Goal: Transaction & Acquisition: Purchase product/service

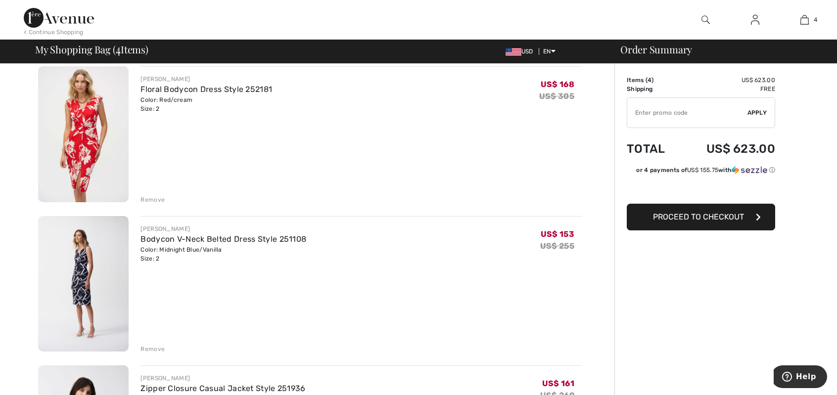
scroll to position [148, 0]
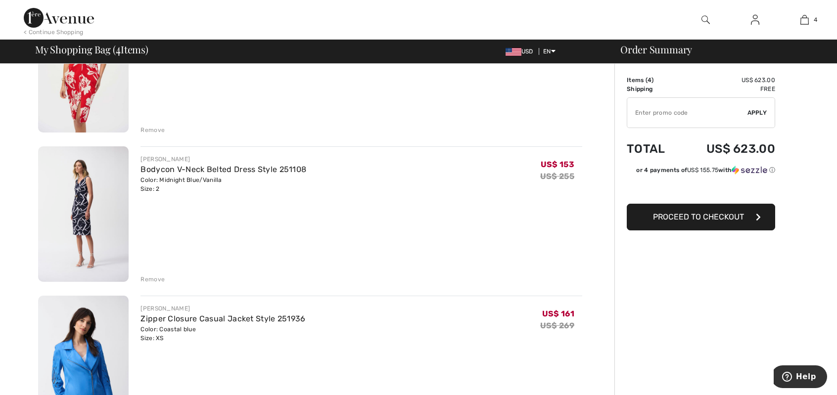
click at [86, 204] on img at bounding box center [83, 214] width 91 height 136
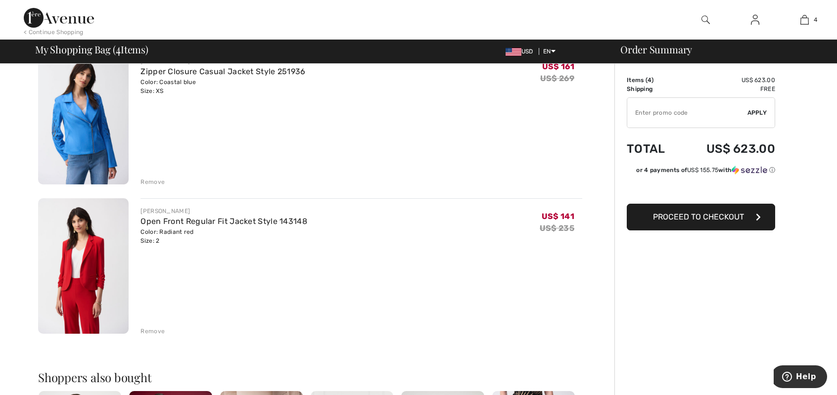
scroll to position [396, 0]
click at [165, 224] on link "Open Front Regular Fit Jacket Style 143148" at bounding box center [224, 221] width 167 height 9
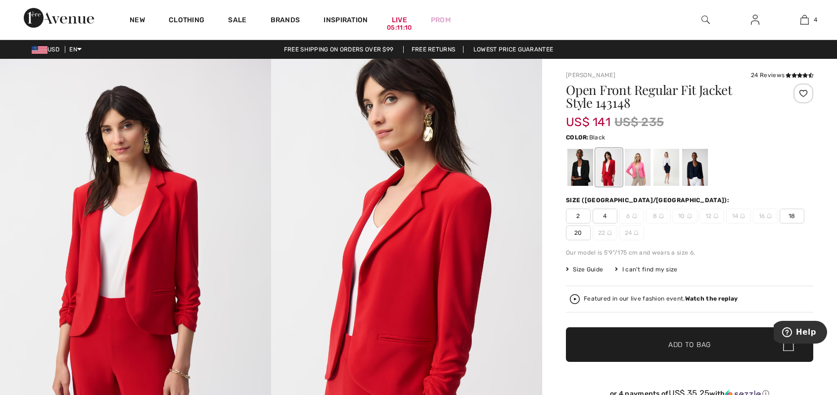
click at [585, 168] on div at bounding box center [581, 167] width 26 height 37
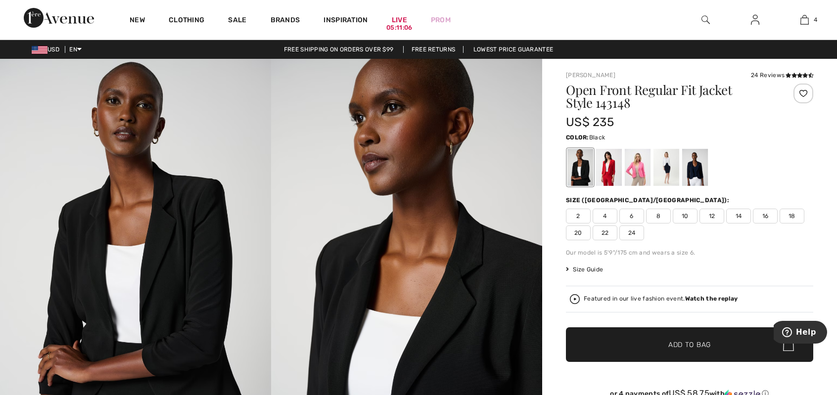
click at [700, 198] on div "Size (CA/US):" at bounding box center [689, 200] width 247 height 9
click at [693, 171] on div at bounding box center [695, 167] width 26 height 37
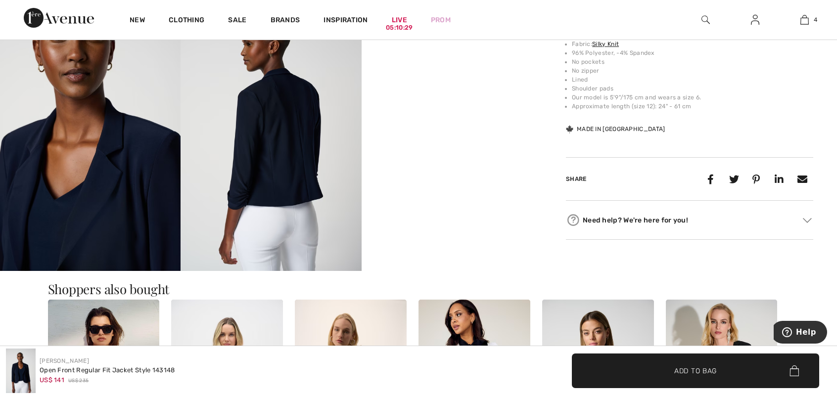
scroll to position [544, 0]
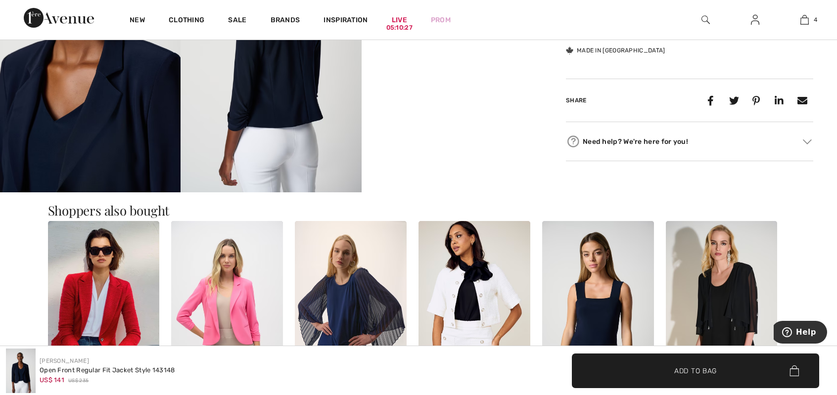
click at [640, 142] on div "Need help? We're here for you!" at bounding box center [689, 141] width 247 height 15
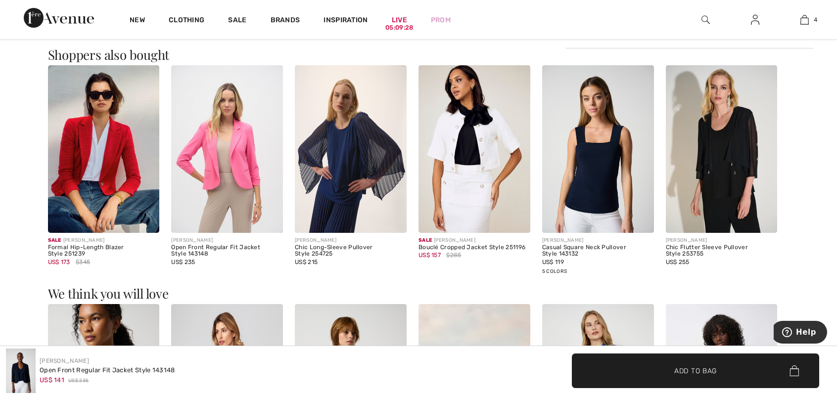
scroll to position [802, 0]
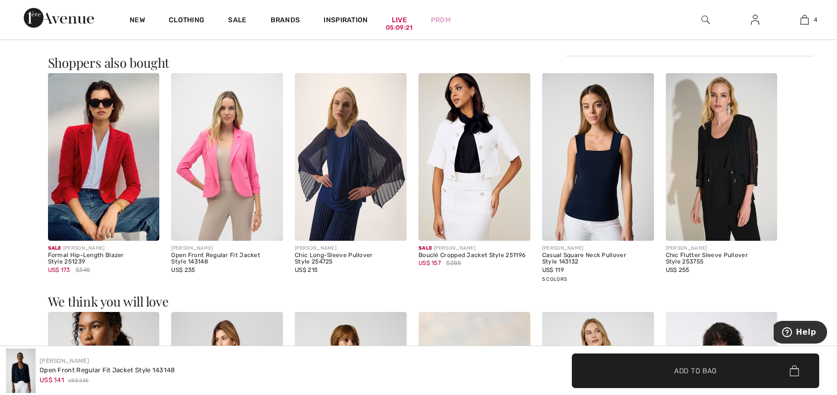
click at [597, 173] on img at bounding box center [598, 157] width 112 height 168
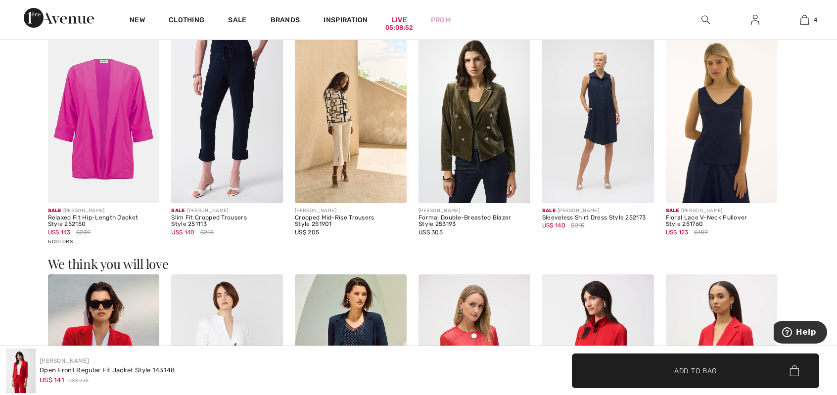
scroll to position [1000, 0]
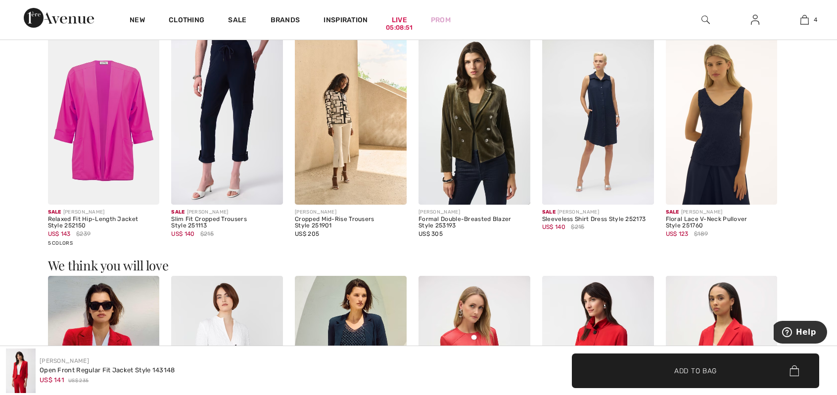
click at [720, 177] on img at bounding box center [722, 121] width 112 height 168
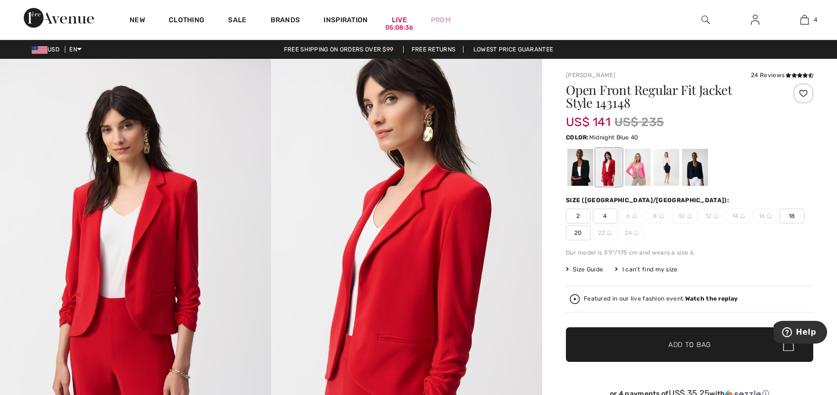
click at [694, 179] on div at bounding box center [695, 167] width 26 height 37
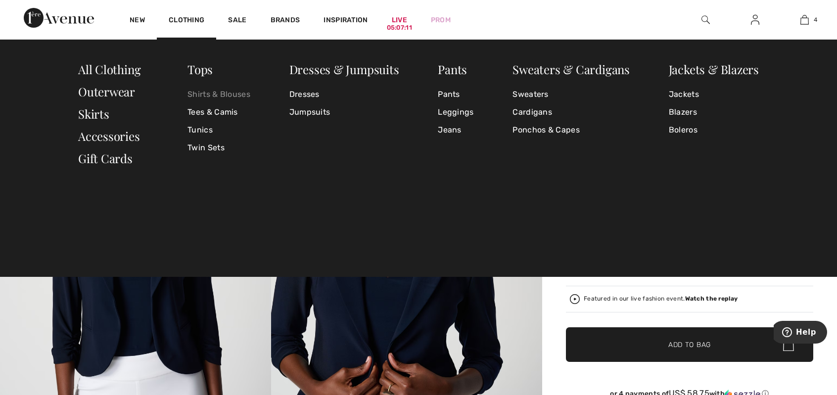
click at [210, 96] on link "Shirts & Blouses" at bounding box center [219, 95] width 63 height 18
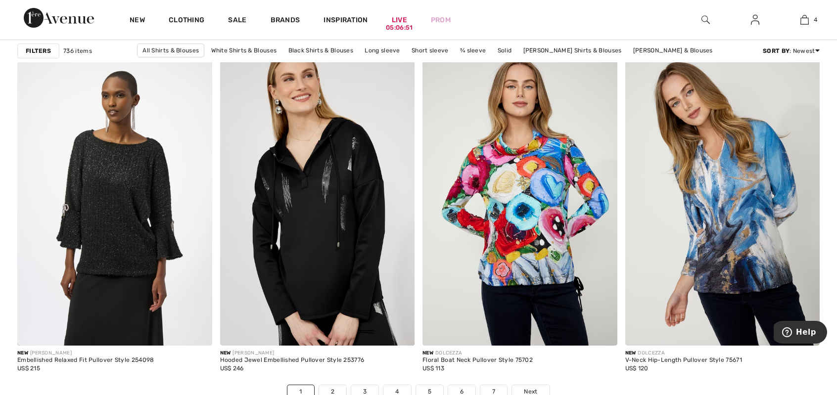
scroll to position [5048, 0]
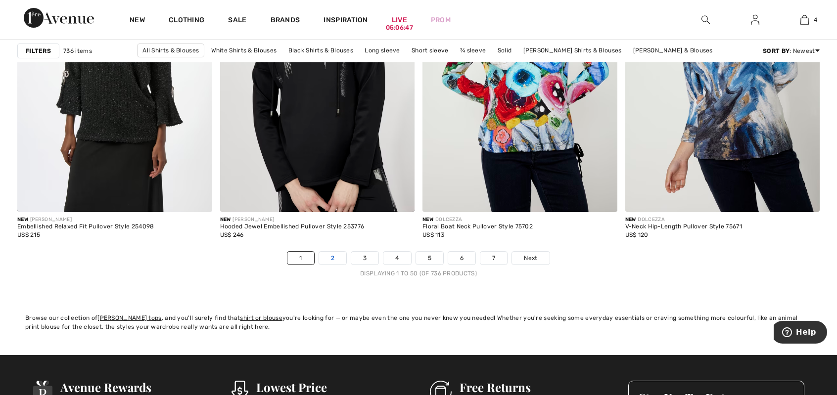
click at [328, 260] on link "2" at bounding box center [332, 258] width 27 height 13
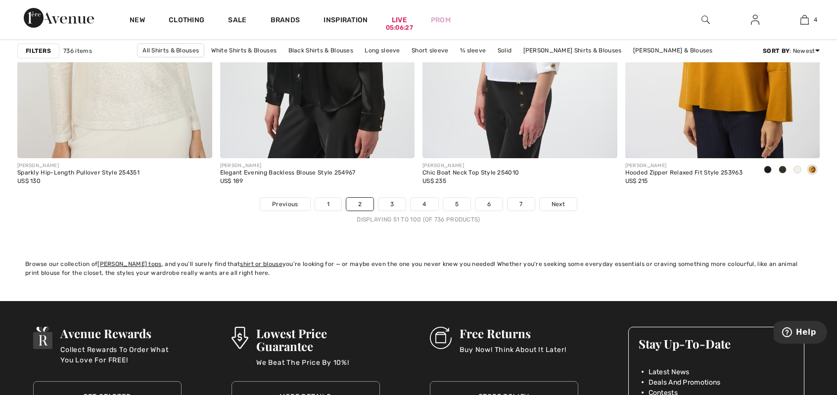
scroll to position [5139, 0]
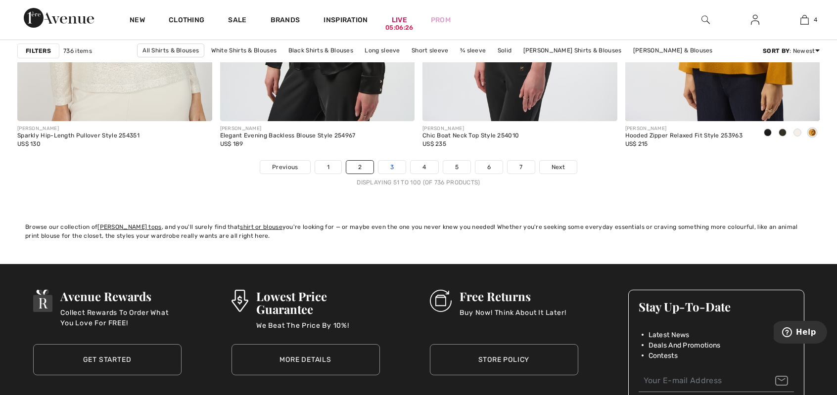
click at [389, 166] on link "3" at bounding box center [392, 167] width 27 height 13
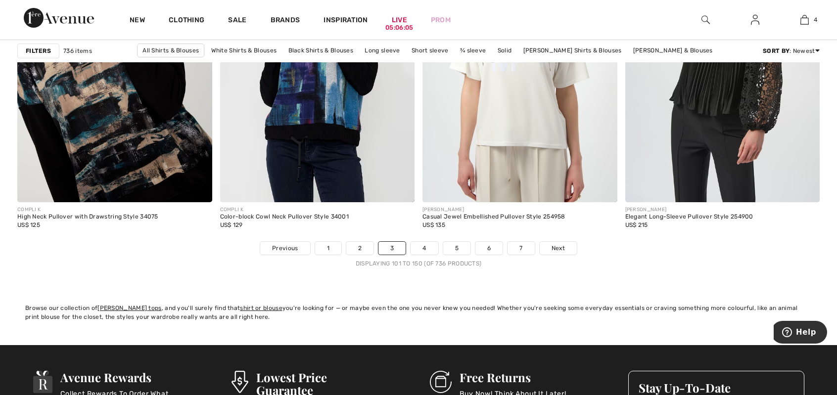
scroll to position [5062, 0]
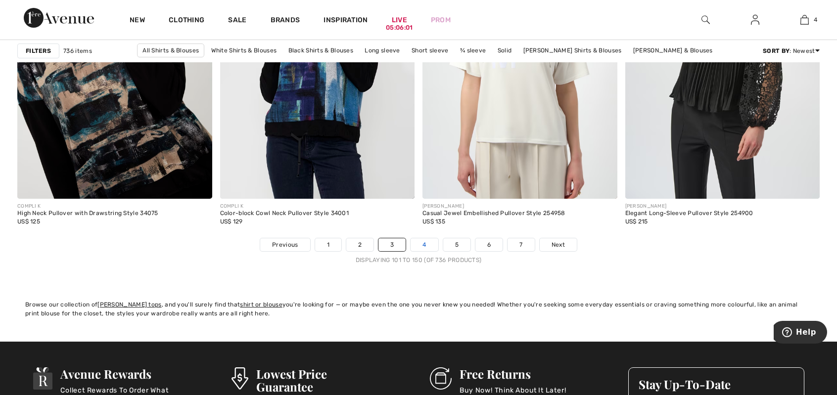
click at [428, 244] on link "4" at bounding box center [424, 245] width 27 height 13
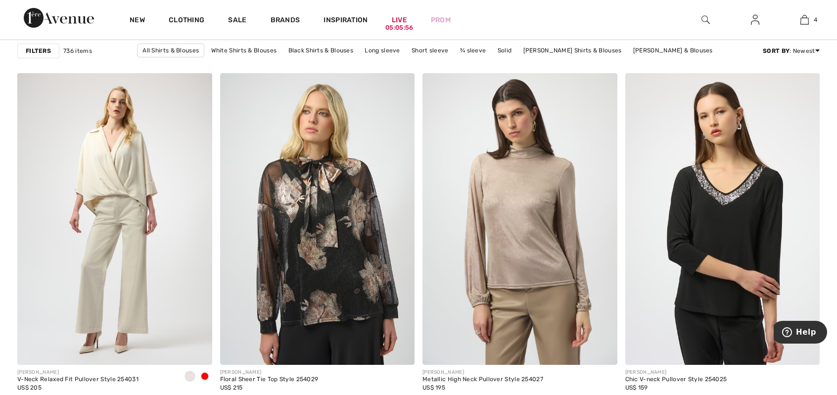
scroll to position [1104, 0]
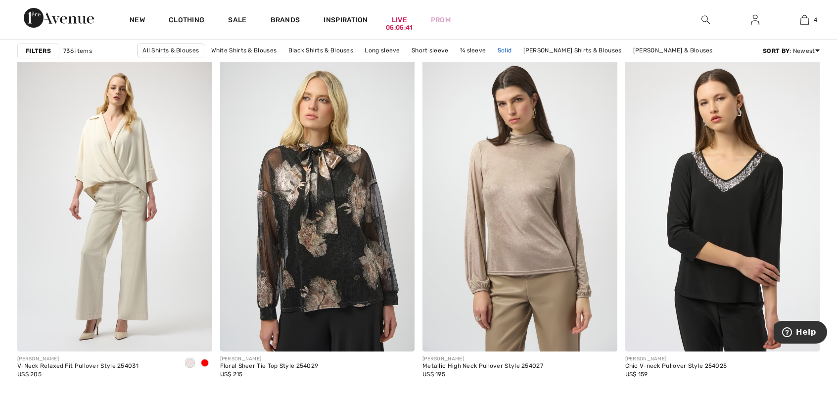
click at [505, 50] on link "Solid" at bounding box center [505, 50] width 24 height 13
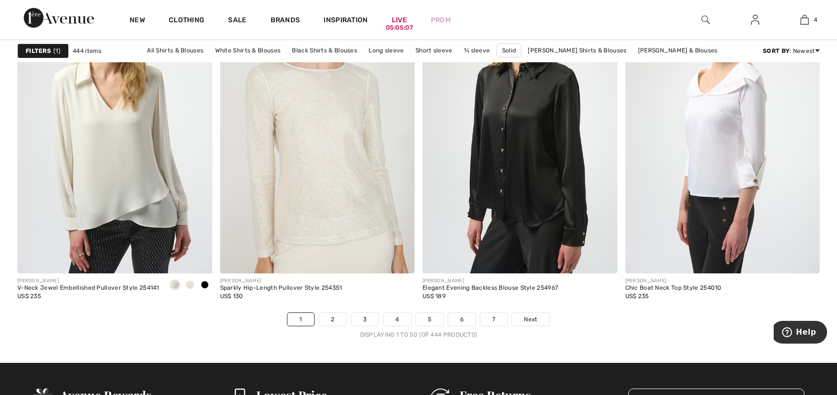
scroll to position [5004, 0]
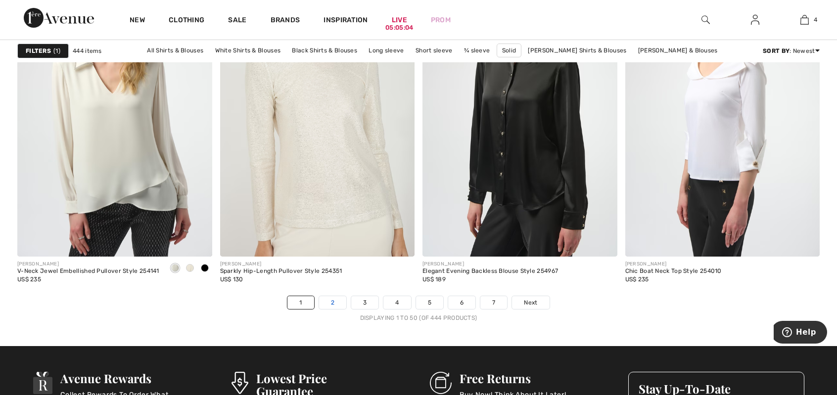
click at [337, 299] on link "2" at bounding box center [332, 302] width 27 height 13
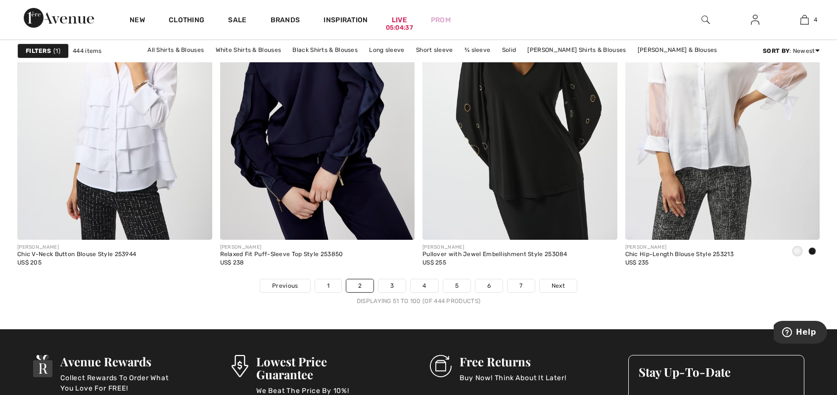
scroll to position [5074, 0]
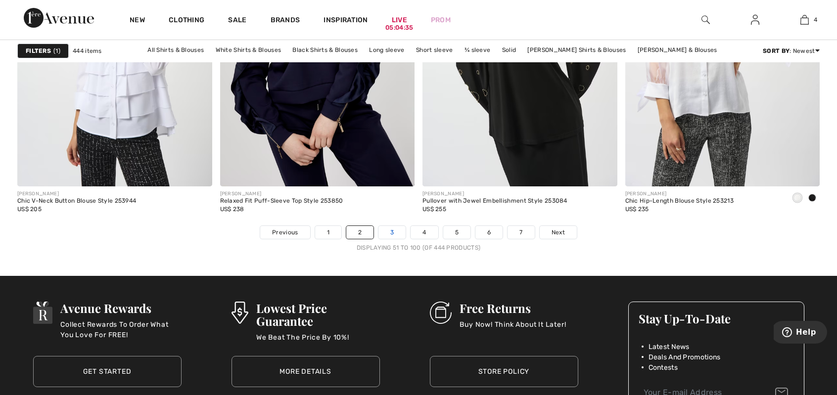
click at [397, 231] on link "3" at bounding box center [392, 232] width 27 height 13
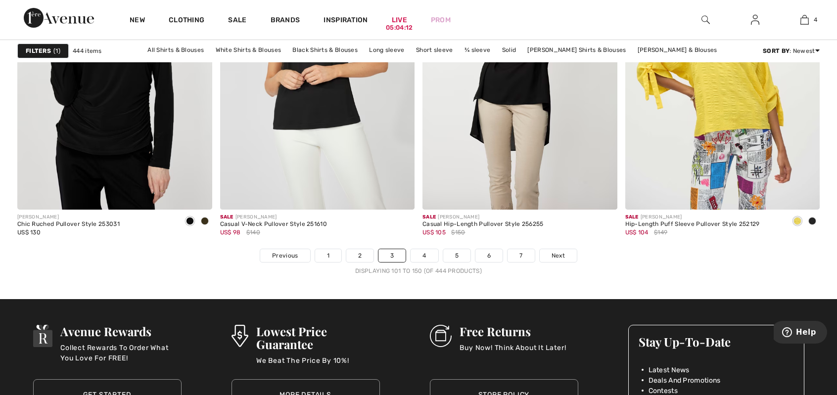
scroll to position [5091, 0]
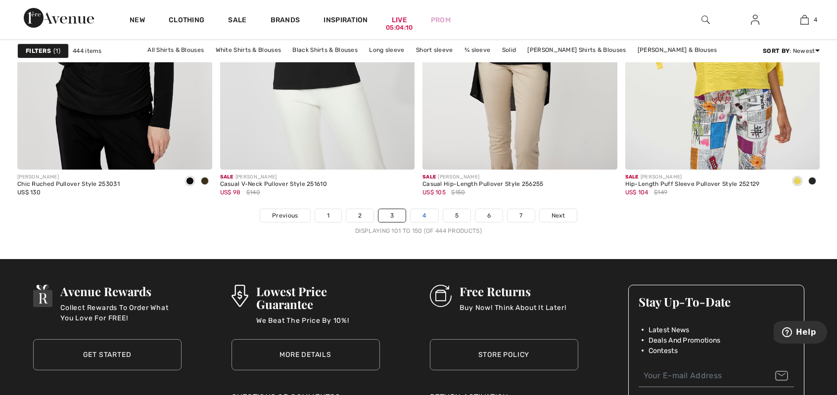
click at [429, 214] on link "4" at bounding box center [424, 215] width 27 height 13
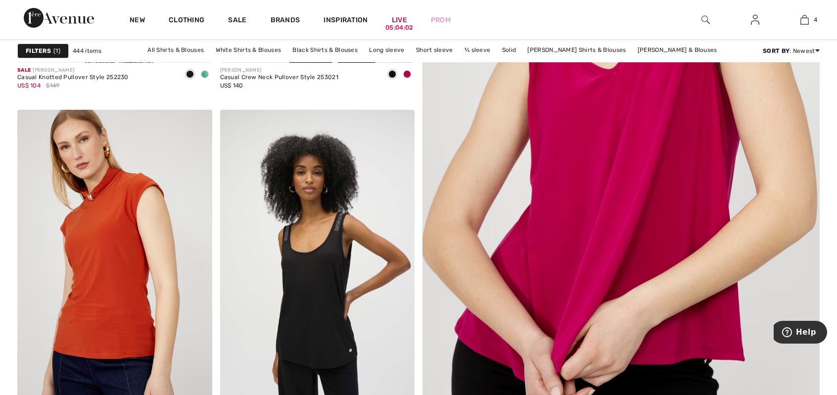
scroll to position [569, 0]
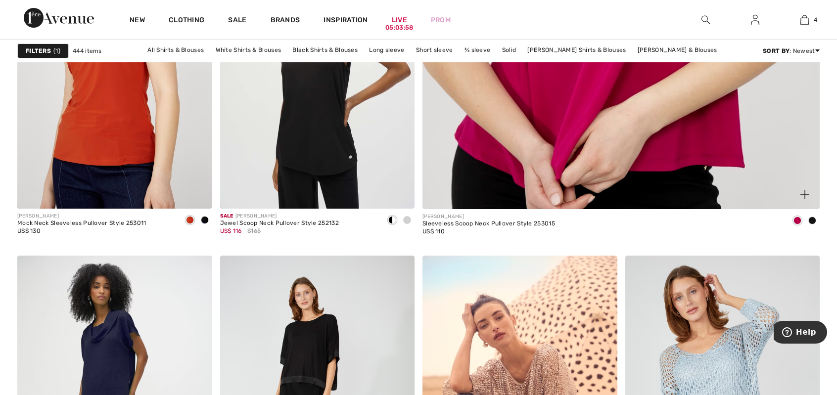
click at [813, 220] on span at bounding box center [813, 221] width 8 height 8
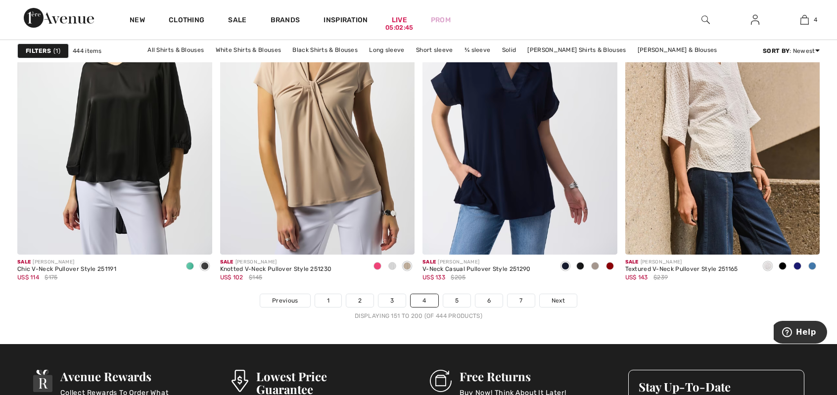
scroll to position [5013, 0]
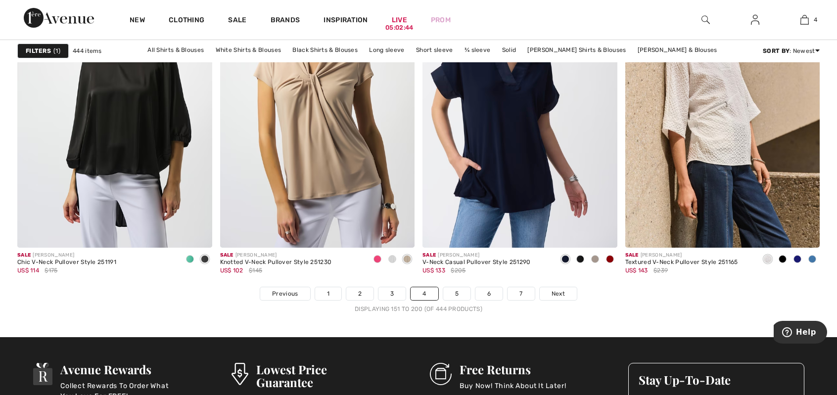
drag, startPoint x: 840, startPoint y: 250, endPoint x: 45, endPoint y: 24, distance: 826.4
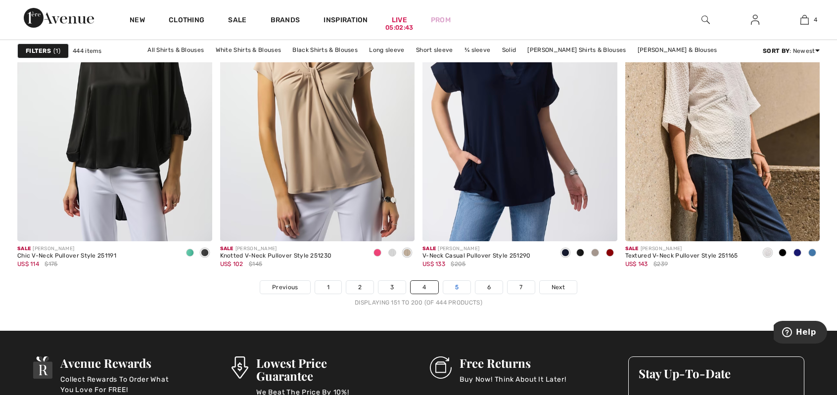
click at [459, 289] on link "5" at bounding box center [456, 287] width 27 height 13
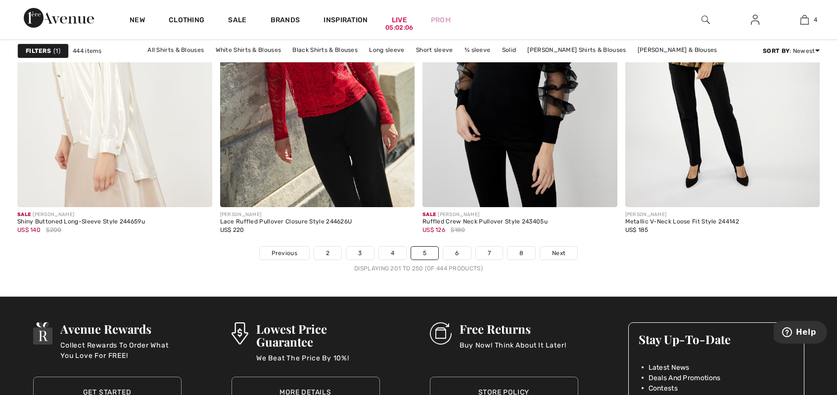
scroll to position [4986, 0]
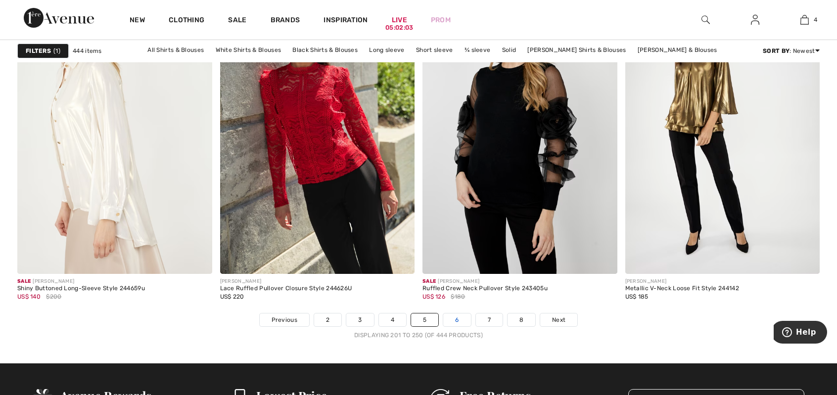
click at [455, 318] on link "6" at bounding box center [456, 320] width 27 height 13
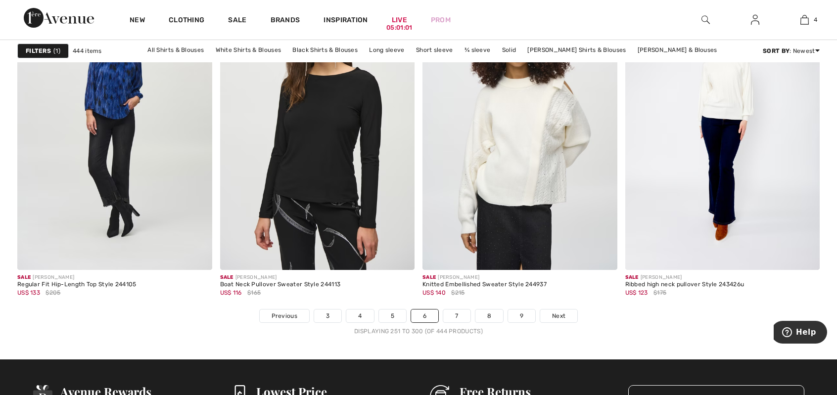
scroll to position [5027, 0]
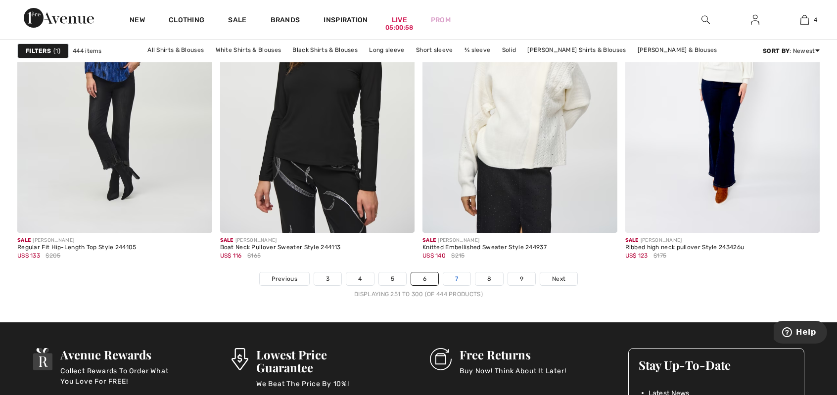
click at [461, 279] on link "7" at bounding box center [456, 279] width 27 height 13
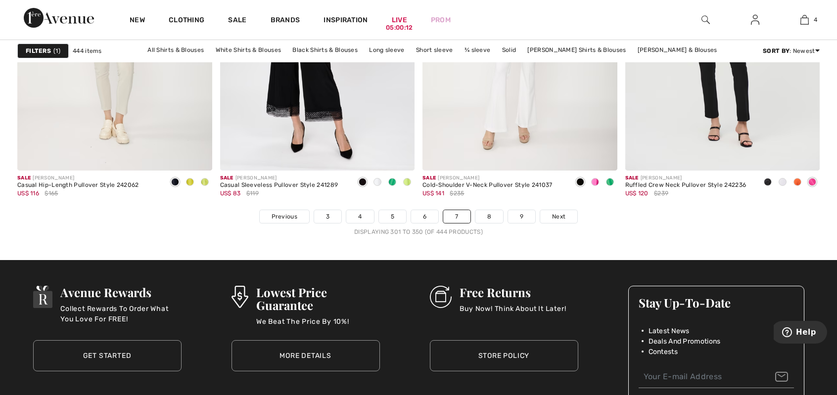
scroll to position [5097, 0]
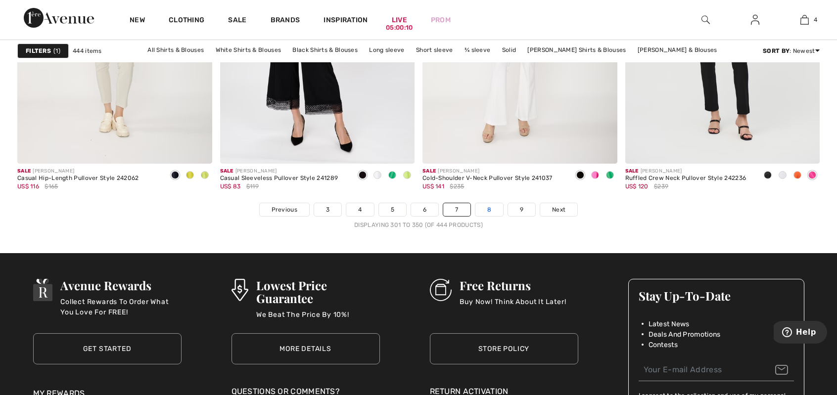
click at [484, 209] on link "8" at bounding box center [490, 209] width 28 height 13
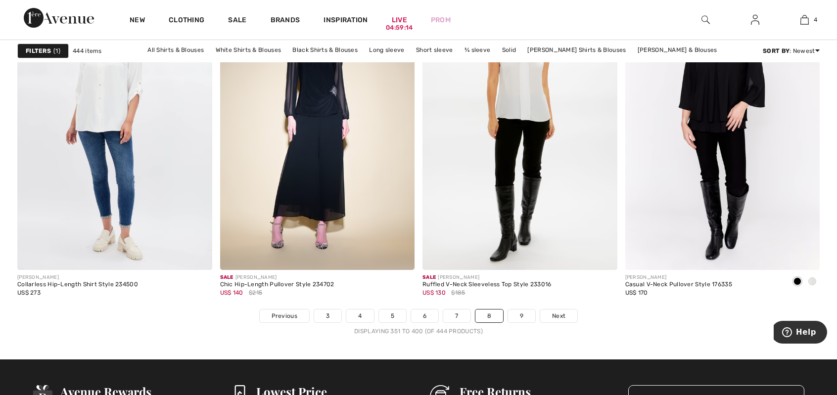
scroll to position [5004, 0]
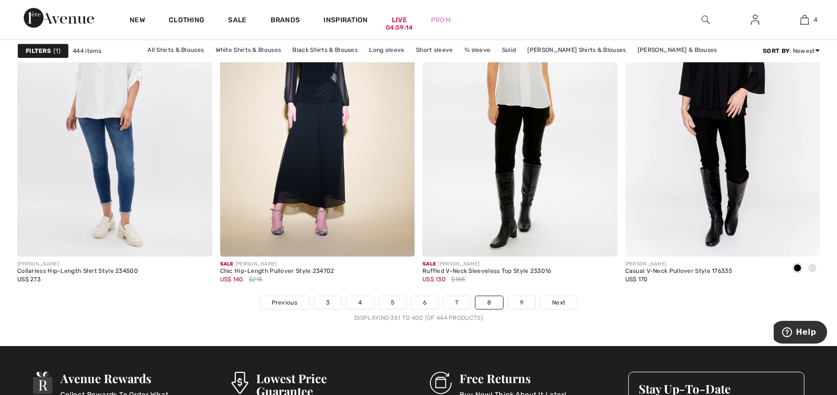
drag, startPoint x: 839, startPoint y: 14, endPoint x: 40, endPoint y: 22, distance: 799.3
click at [523, 300] on link "9" at bounding box center [521, 302] width 27 height 13
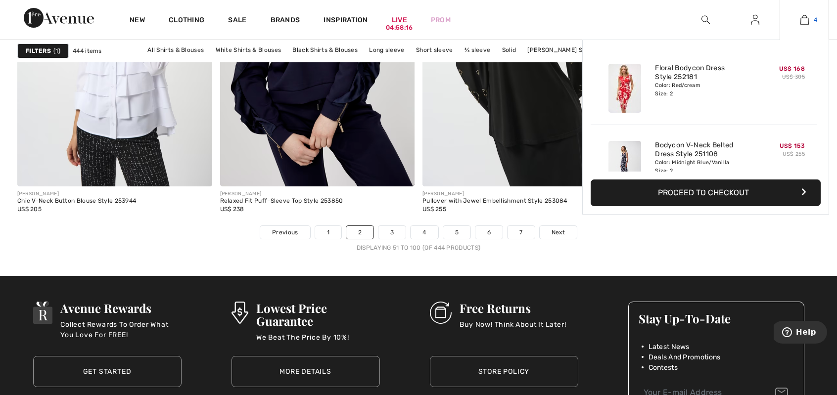
click at [806, 25] on img at bounding box center [805, 20] width 8 height 12
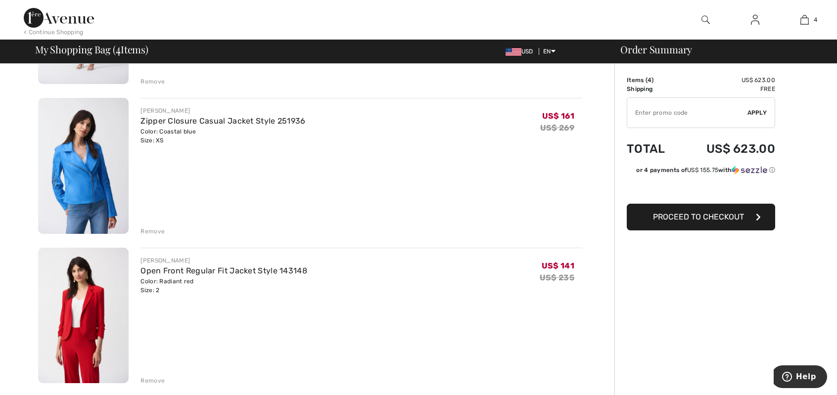
scroll to position [544, 0]
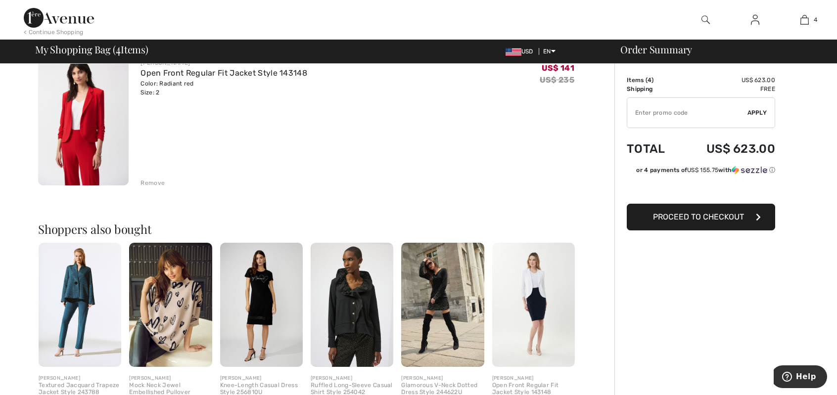
click at [80, 95] on img at bounding box center [83, 118] width 91 height 136
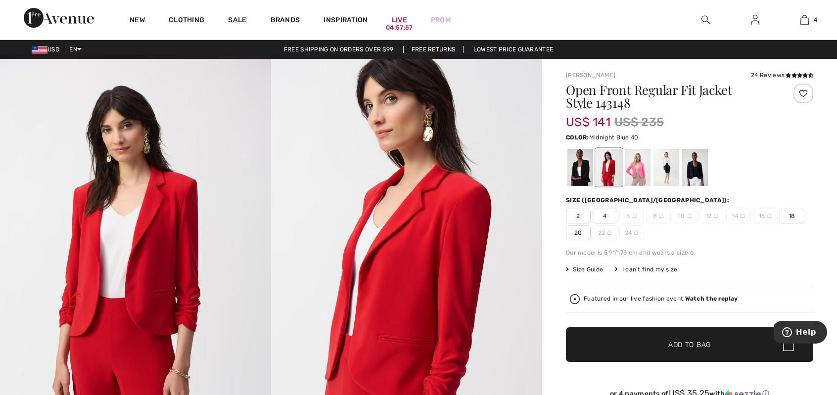
click at [697, 178] on div at bounding box center [695, 167] width 26 height 37
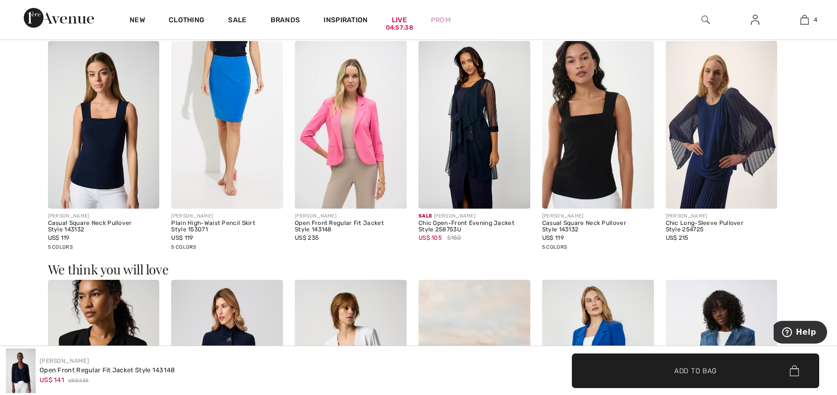
scroll to position [643, 0]
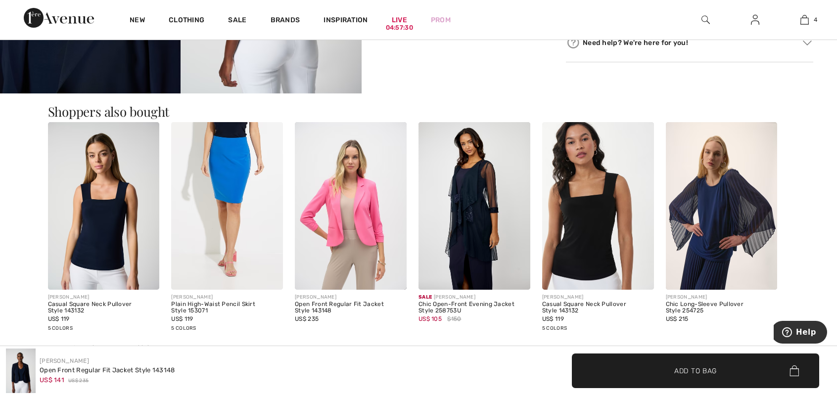
click at [219, 229] on img at bounding box center [227, 206] width 112 height 168
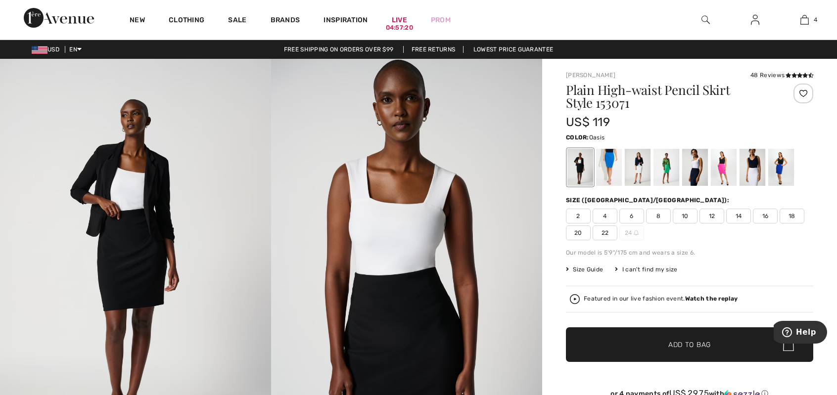
click at [607, 172] on div at bounding box center [609, 167] width 26 height 37
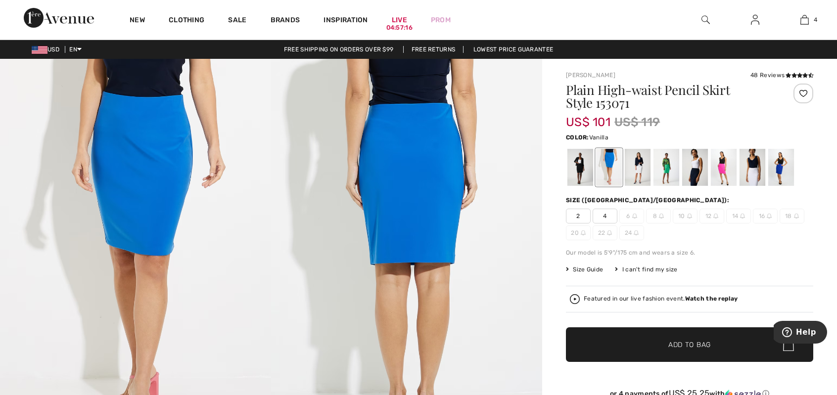
click at [639, 174] on div at bounding box center [638, 167] width 26 height 37
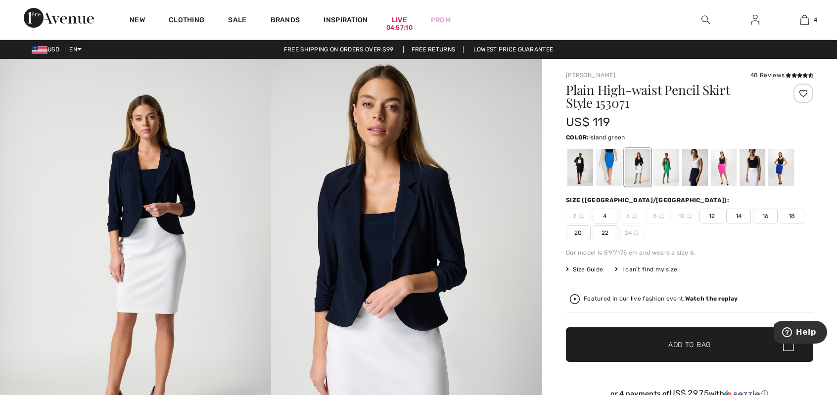
click at [668, 178] on div at bounding box center [667, 167] width 26 height 37
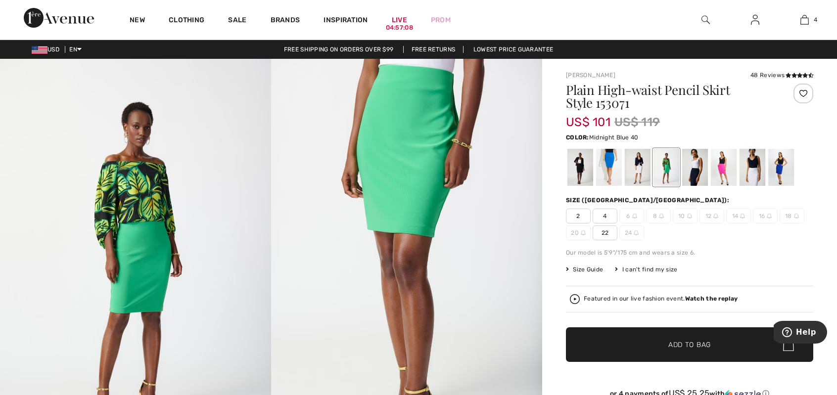
click at [699, 184] on div at bounding box center [695, 167] width 26 height 37
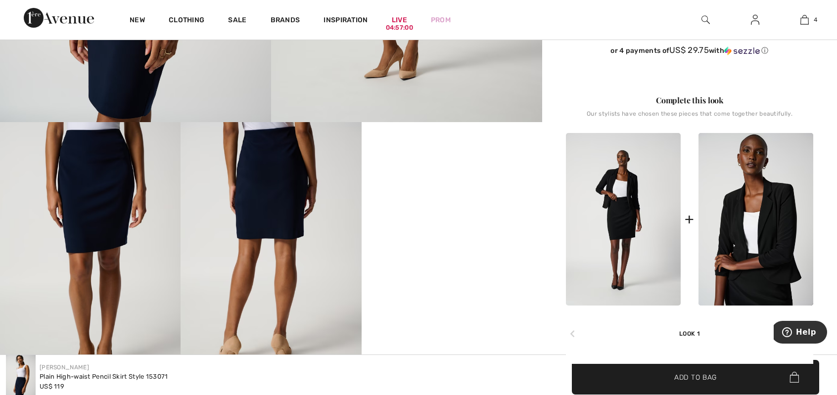
scroll to position [346, 0]
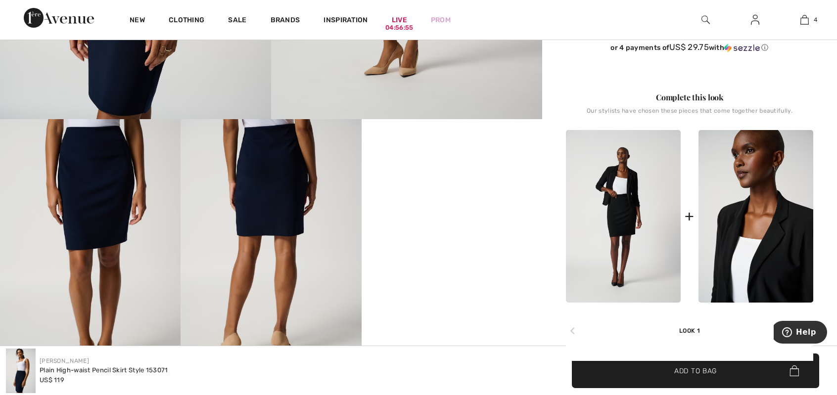
click at [731, 208] on img at bounding box center [756, 216] width 115 height 173
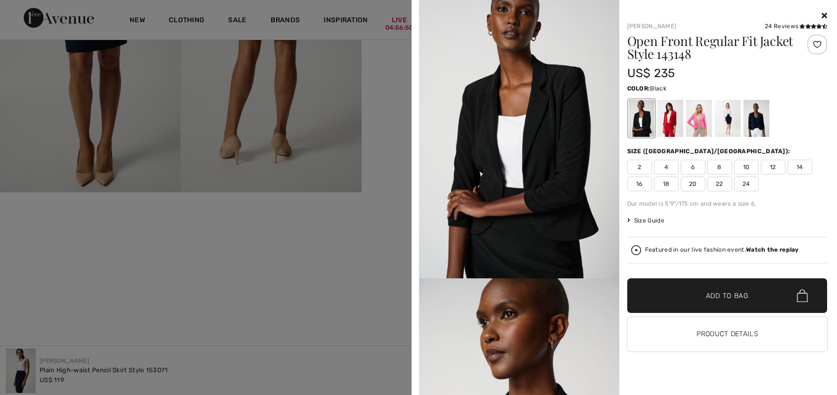
scroll to position [0, 0]
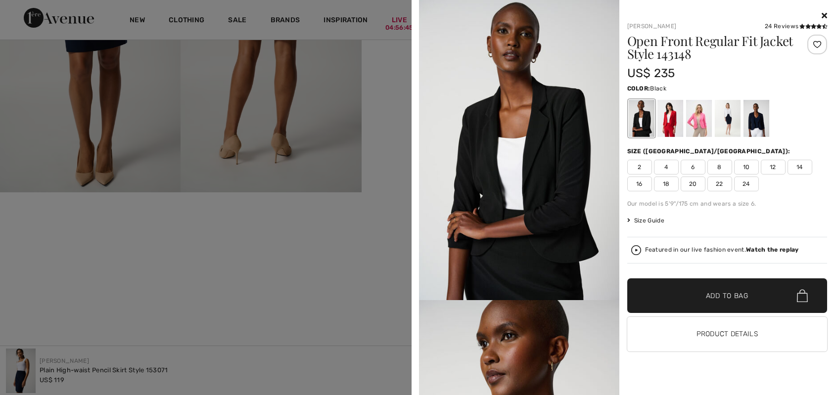
click at [758, 122] on div at bounding box center [756, 118] width 26 height 37
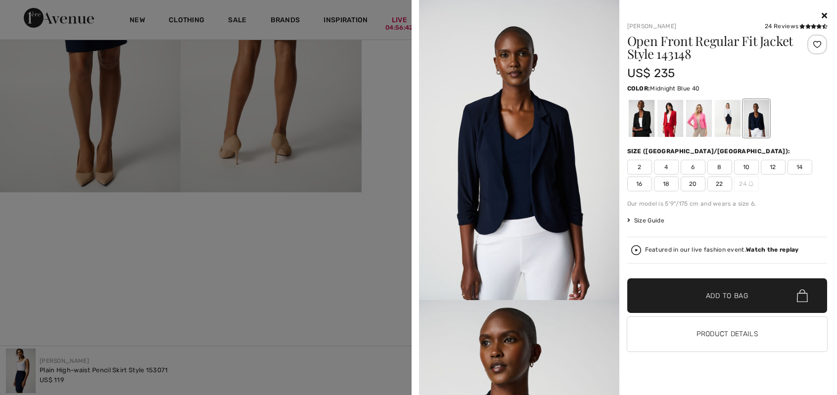
click at [637, 173] on span "2" at bounding box center [640, 167] width 25 height 15
click at [685, 298] on span "✔ Added to Bag" at bounding box center [712, 296] width 60 height 10
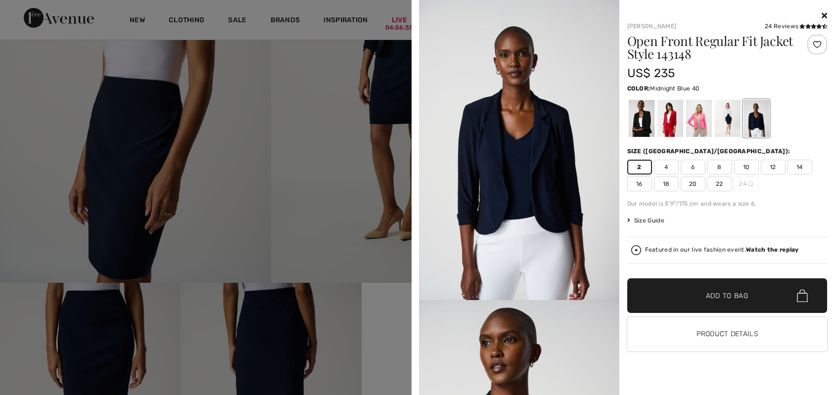
scroll to position [99, 0]
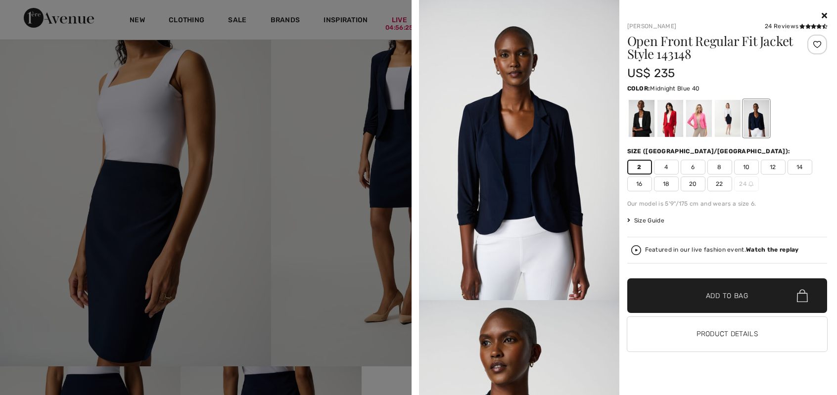
click at [825, 19] on icon at bounding box center [824, 15] width 5 height 8
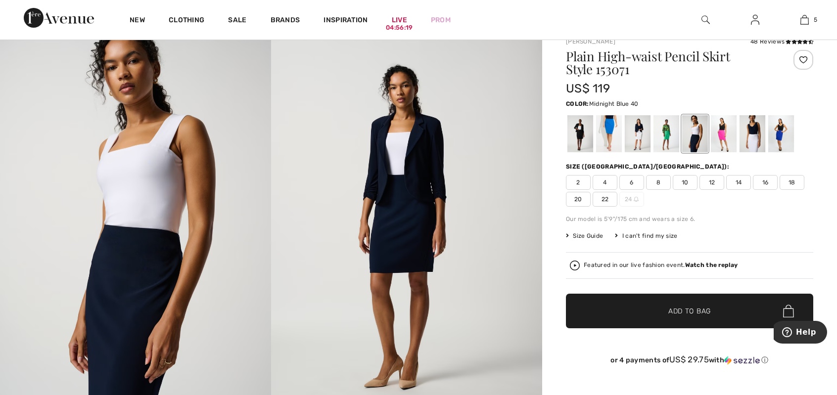
scroll to position [0, 0]
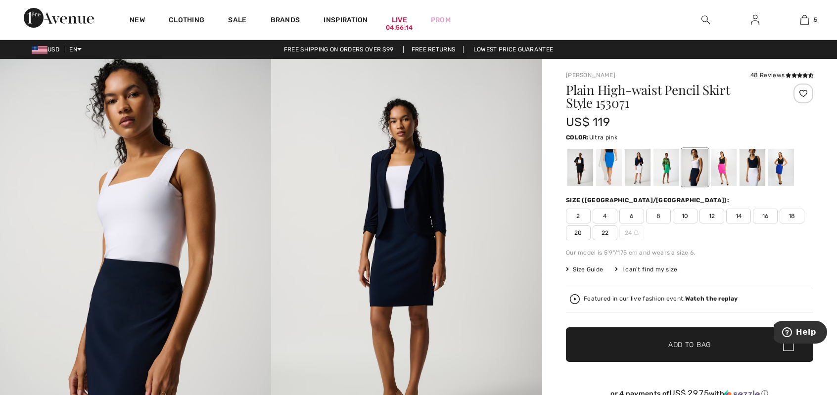
click at [723, 167] on div at bounding box center [724, 167] width 26 height 37
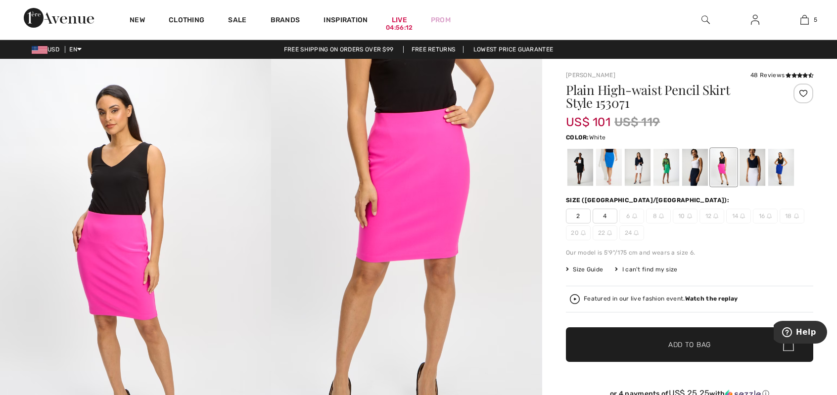
click at [752, 173] on div at bounding box center [753, 167] width 26 height 37
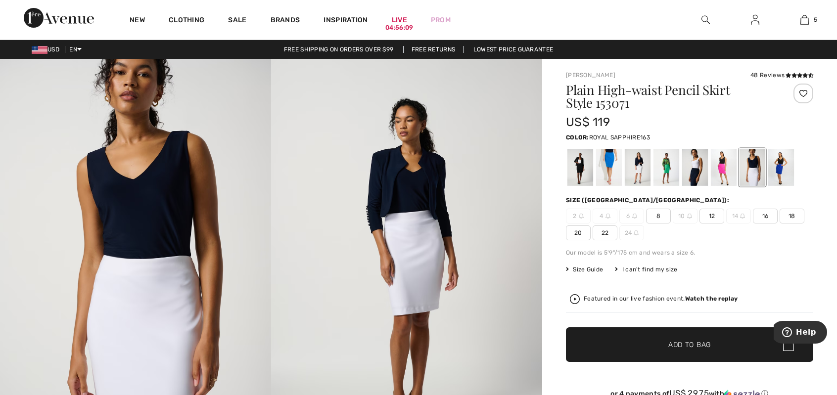
click at [783, 172] on div at bounding box center [782, 167] width 26 height 37
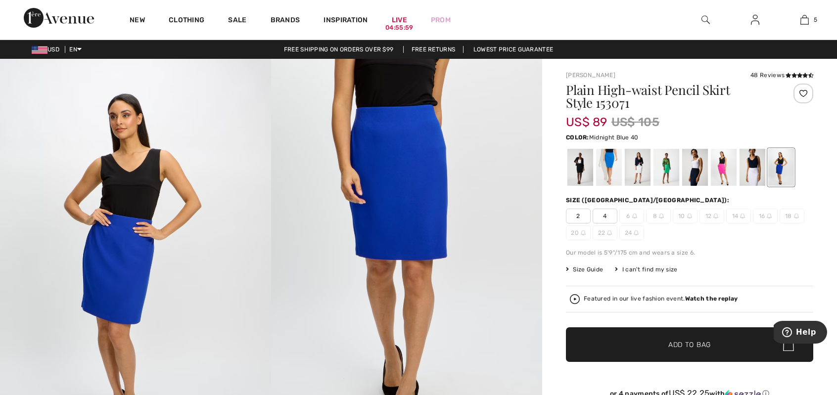
click at [693, 182] on div at bounding box center [695, 167] width 26 height 37
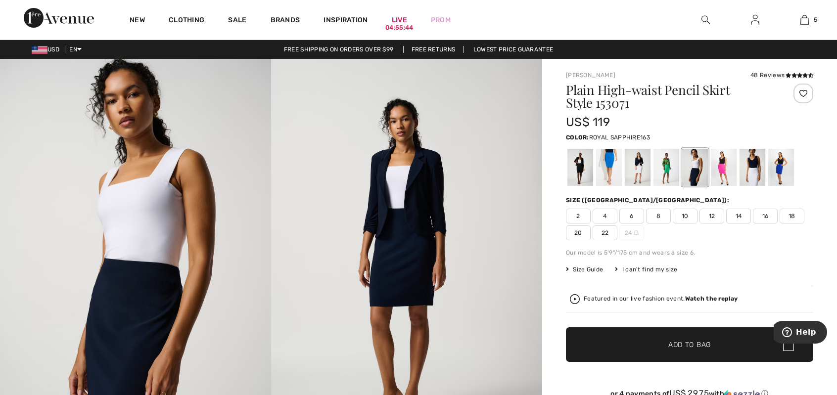
click at [782, 184] on div at bounding box center [782, 167] width 26 height 37
